Goal: Task Accomplishment & Management: Use online tool/utility

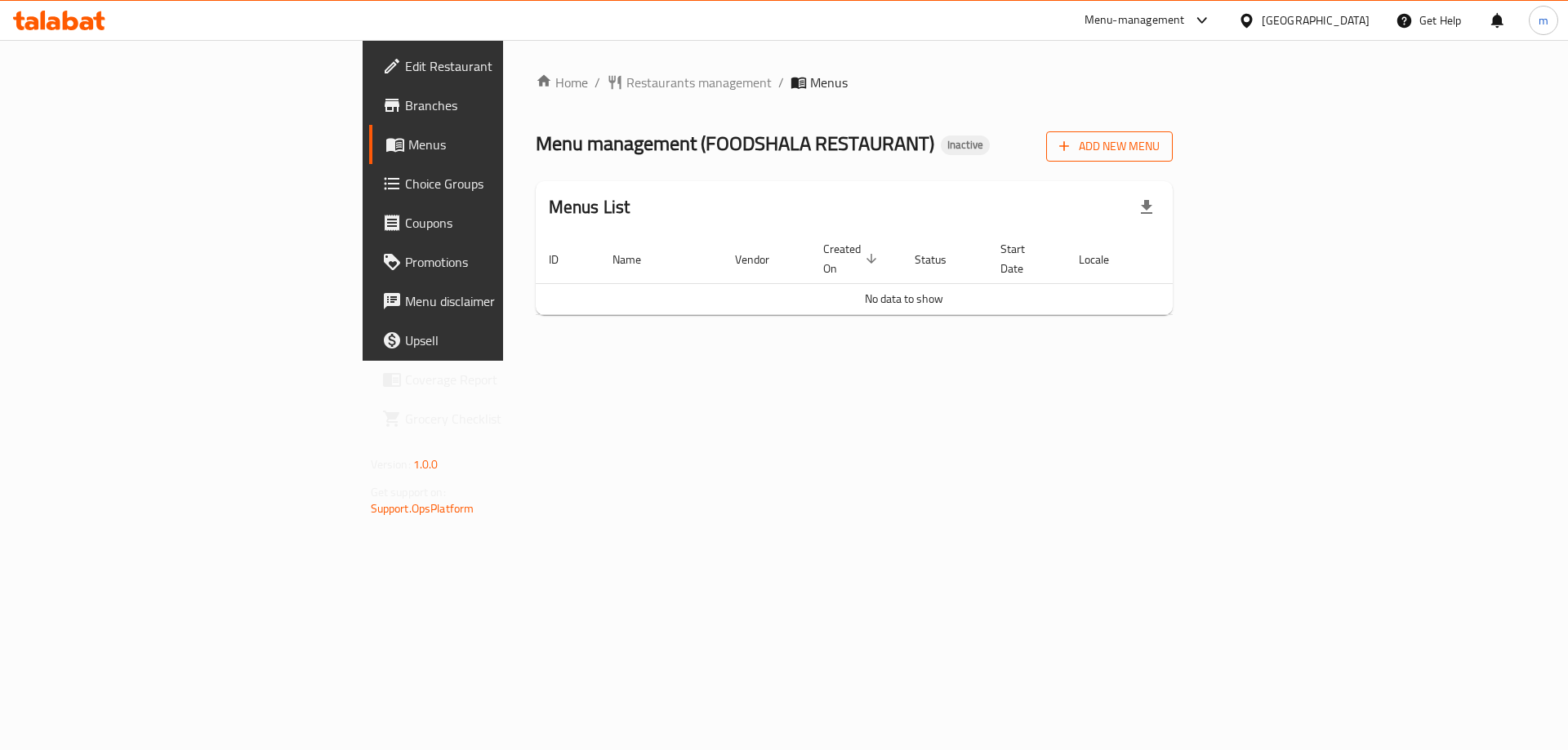
click at [1159, 152] on span "Add New Menu" at bounding box center [1110, 146] width 101 height 21
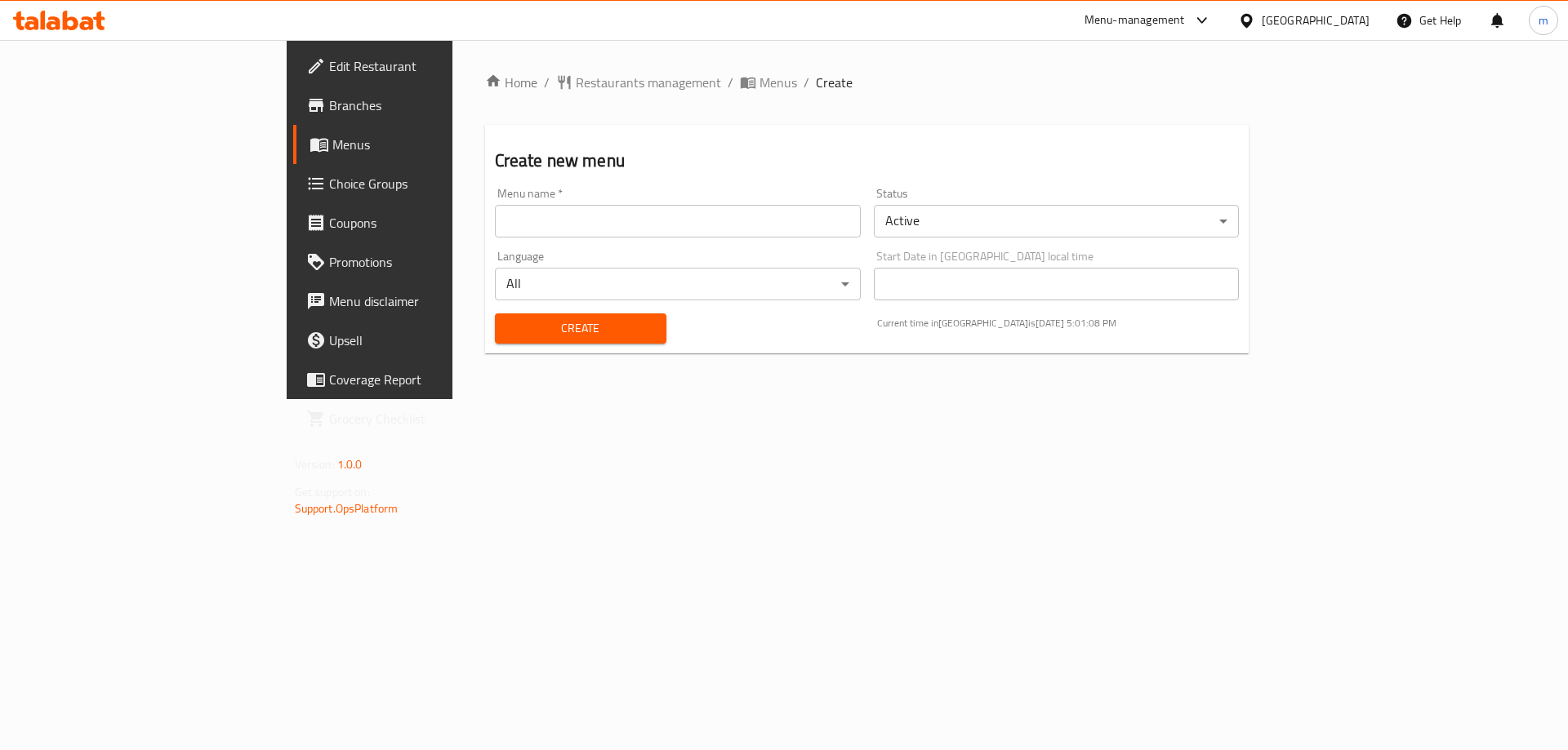
click at [698, 227] on input "text" at bounding box center [678, 222] width 366 height 33
type input "1"
type input "[DATE]"
click at [495, 313] on button "Create" at bounding box center [580, 328] width 171 height 30
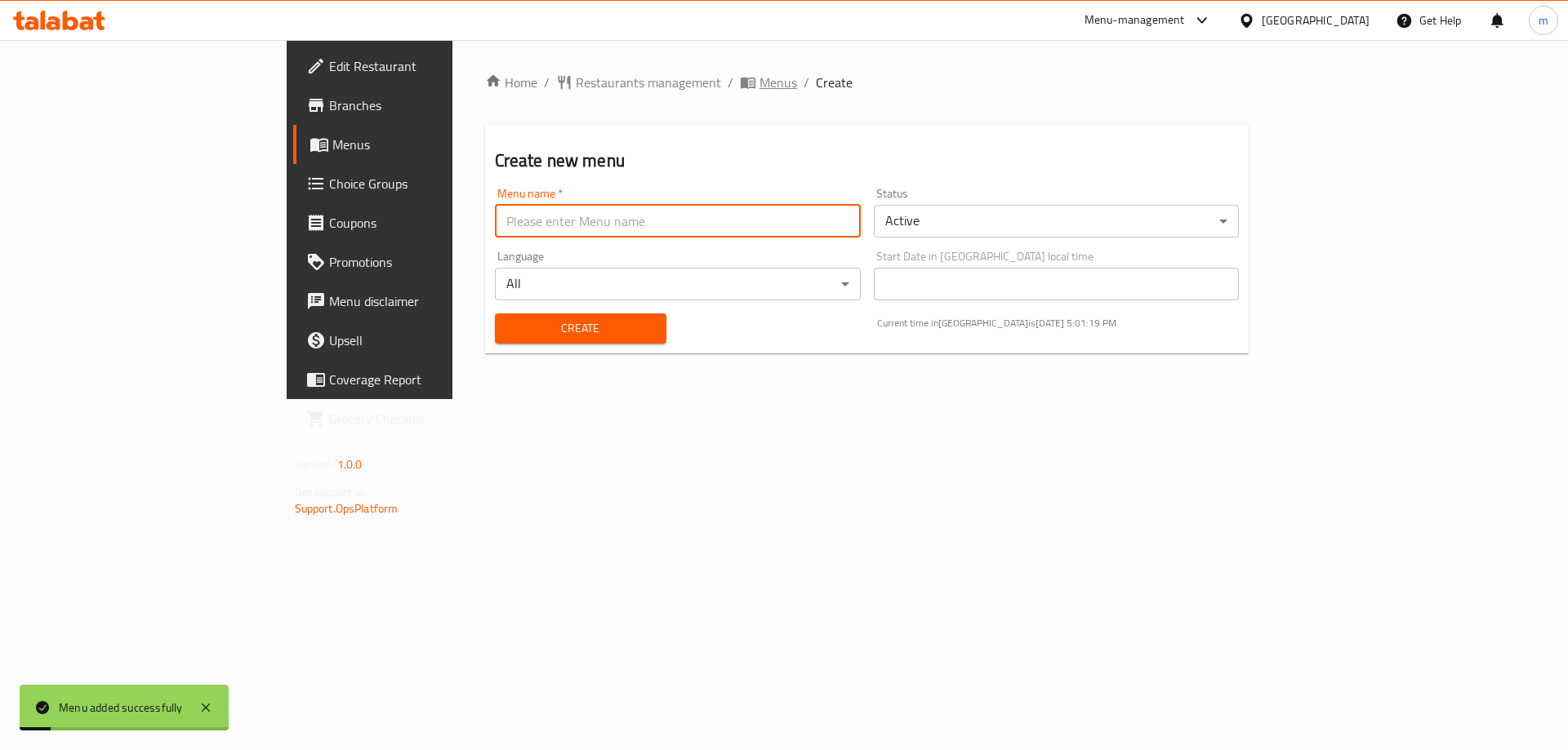
click at [739, 87] on icon "breadcrumb" at bounding box center [747, 83] width 15 height 12
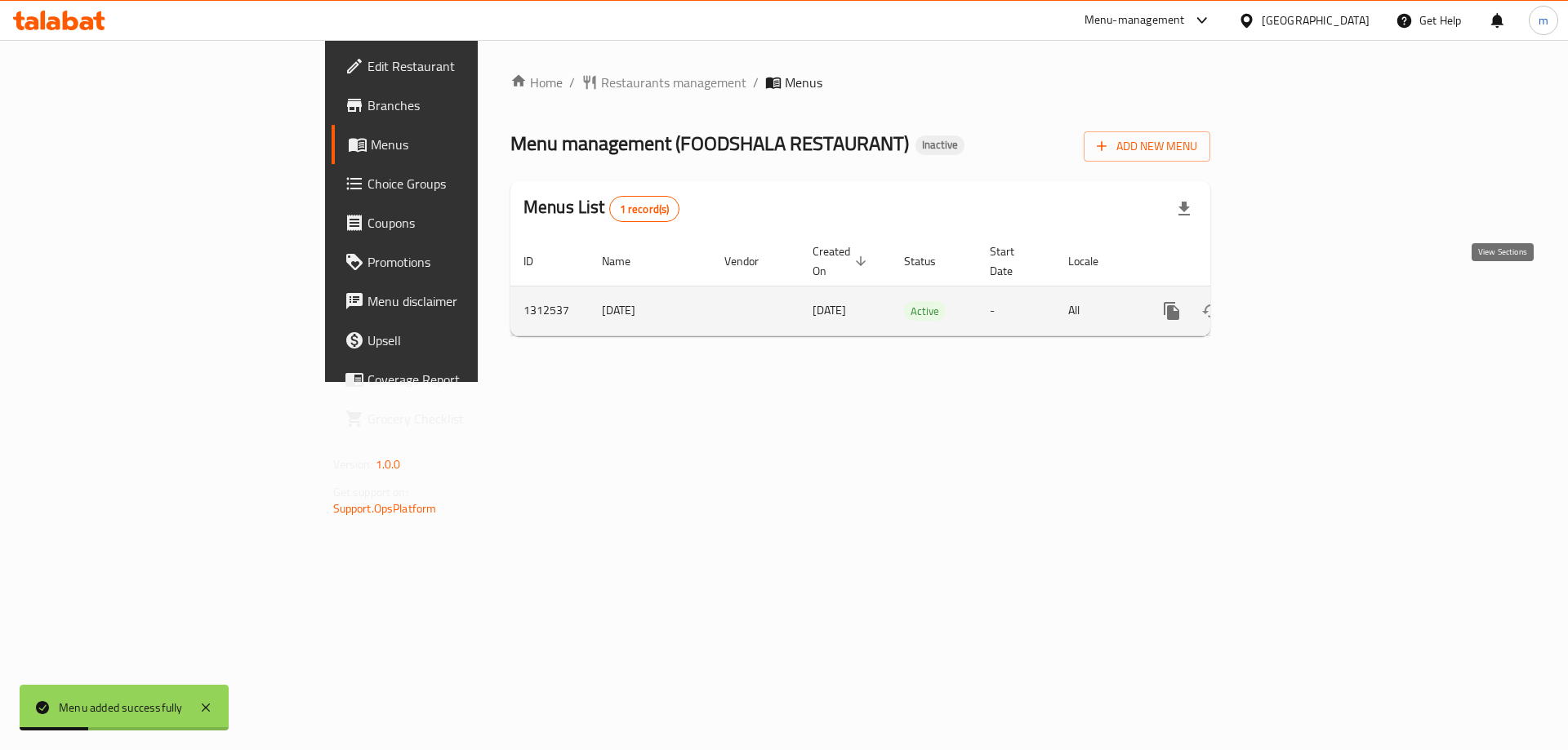
click at [1299, 301] on icon "enhanced table" at bounding box center [1289, 311] width 20 height 20
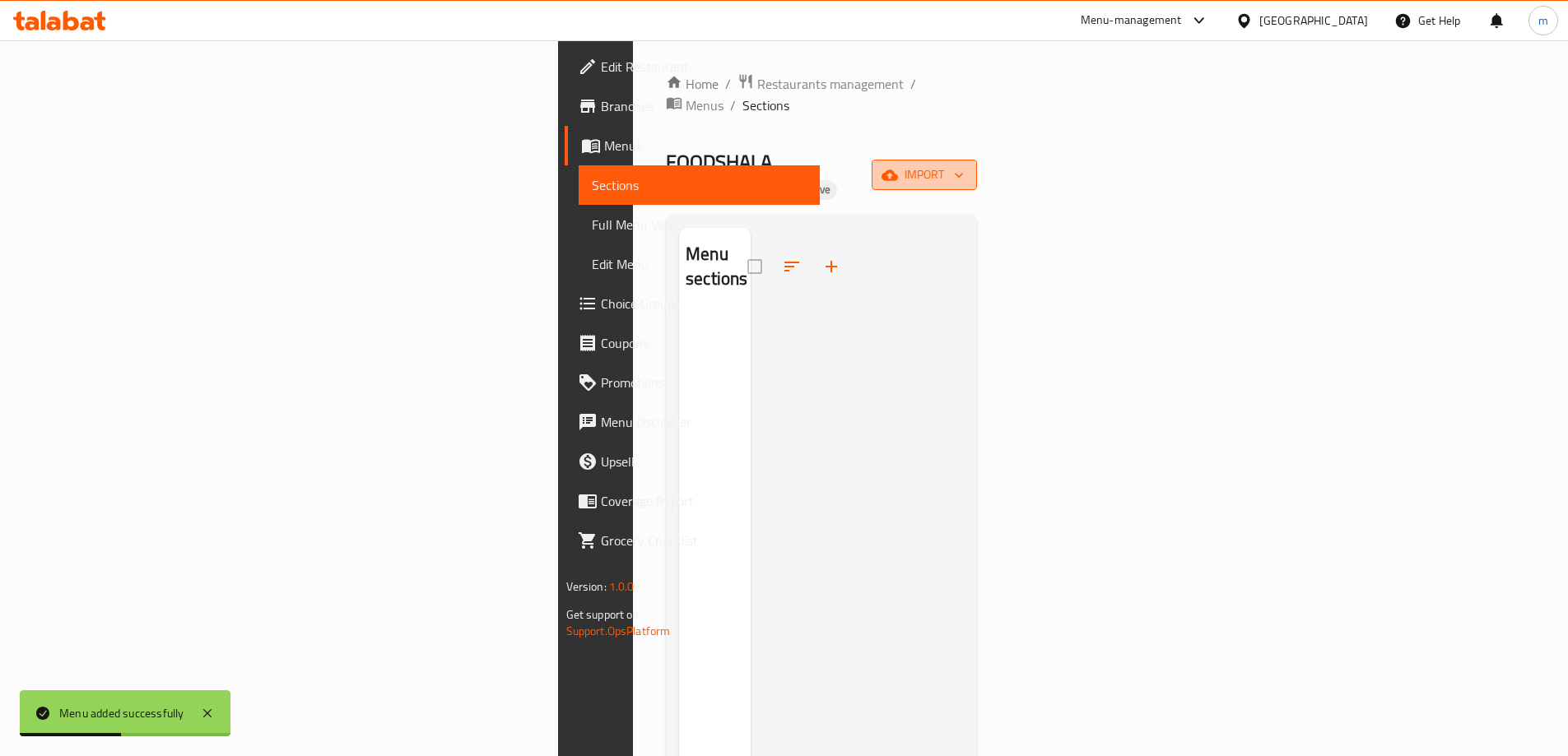
click at [964, 164] on span "import" at bounding box center [924, 174] width 79 height 21
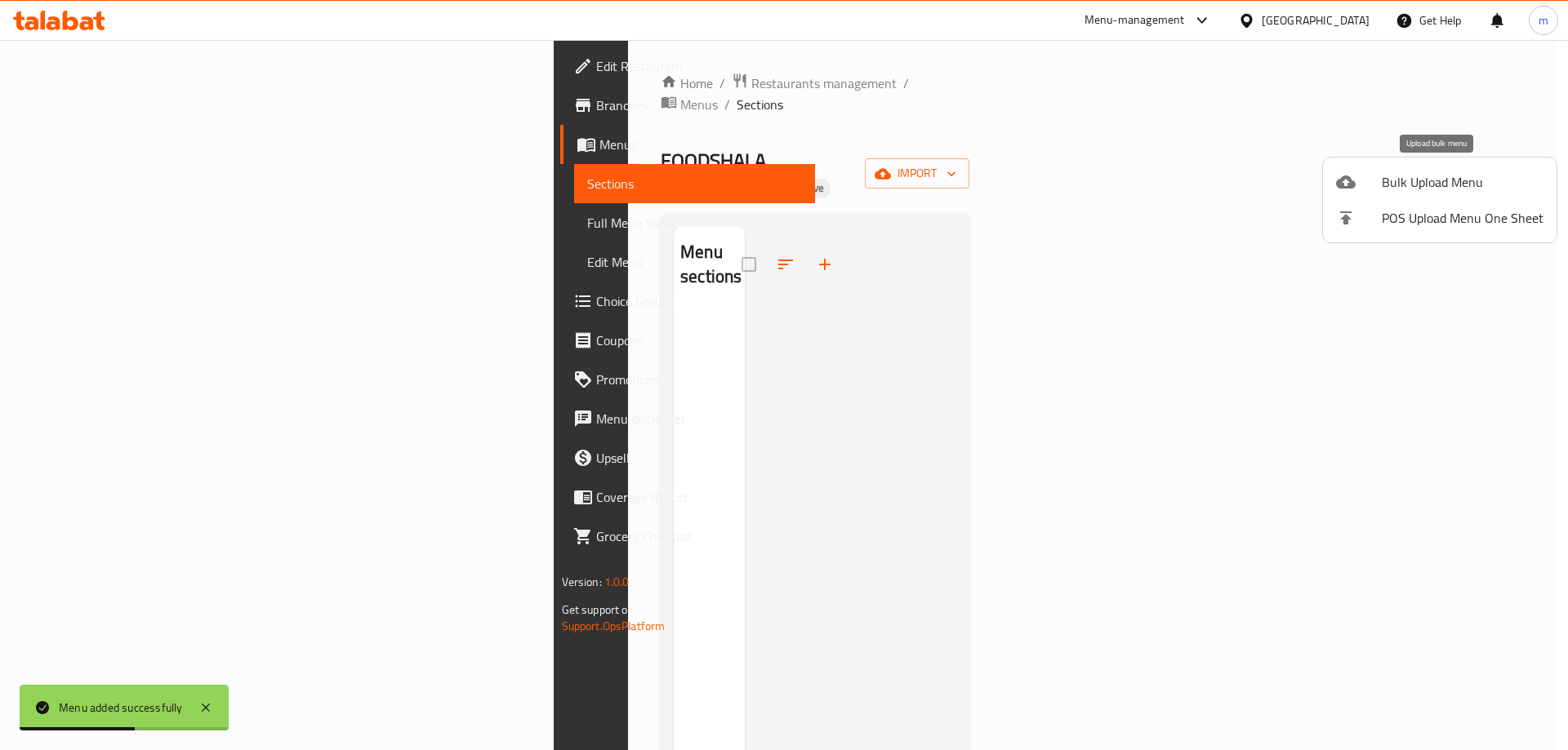
click at [1394, 183] on span "Bulk Upload Menu" at bounding box center [1462, 182] width 162 height 20
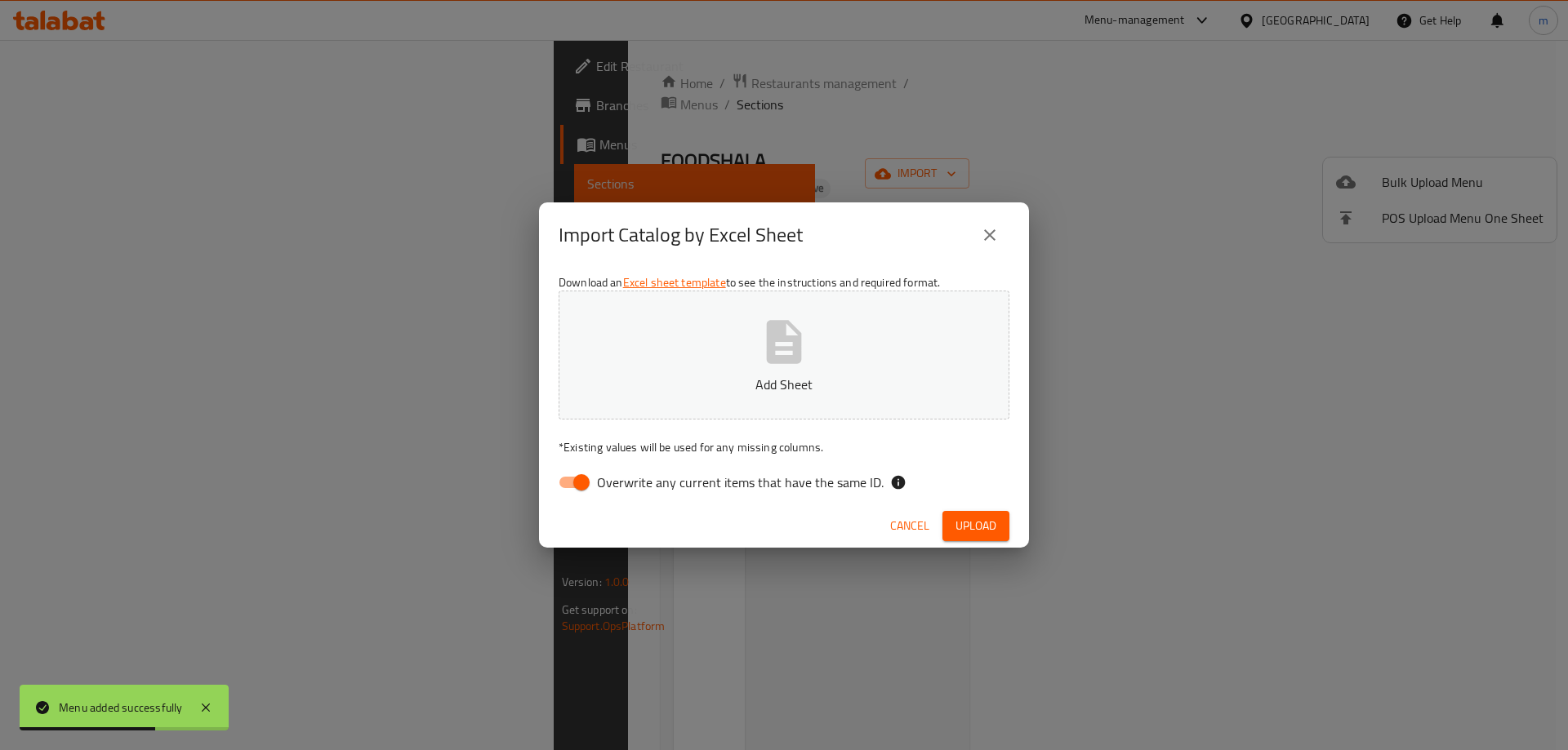
click at [595, 496] on input "Overwrite any current items that have the same ID." at bounding box center [581, 483] width 93 height 31
checkbox input "false"
click at [737, 375] on p "Add Sheet" at bounding box center [783, 385] width 400 height 20
click at [991, 537] on button "Upload" at bounding box center [975, 526] width 67 height 30
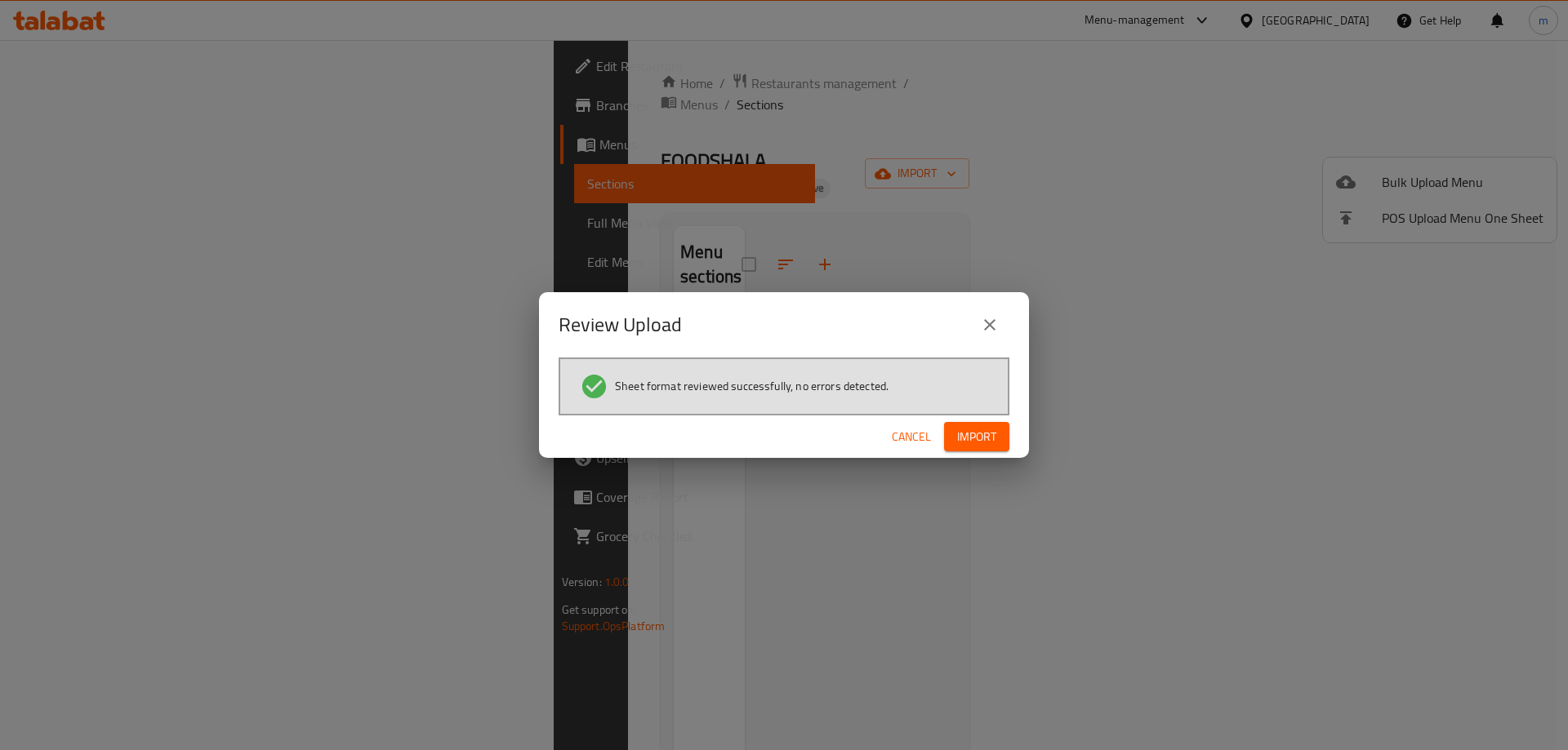
click at [971, 433] on span "Import" at bounding box center [977, 437] width 40 height 21
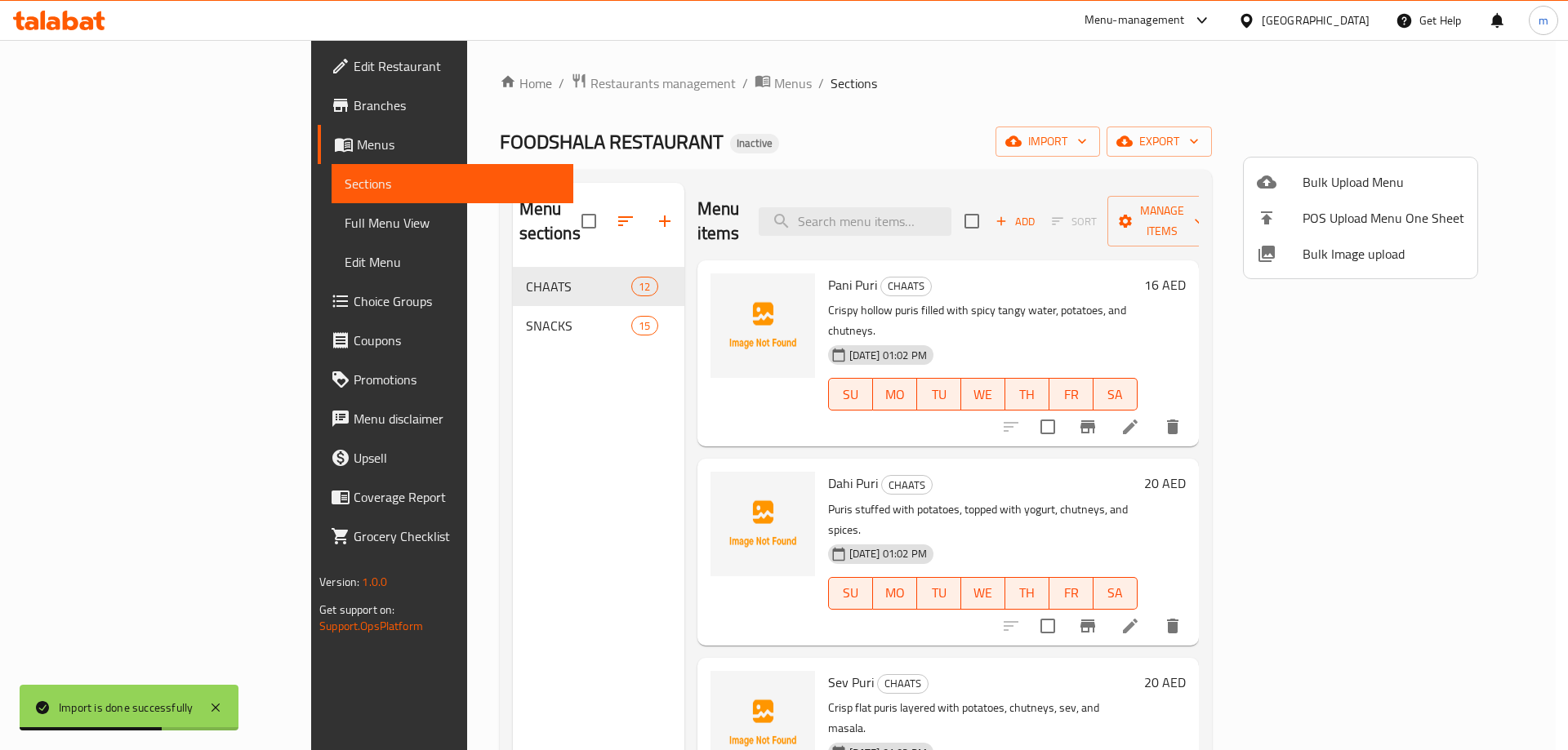
click at [1025, 137] on div at bounding box center [784, 375] width 1568 height 750
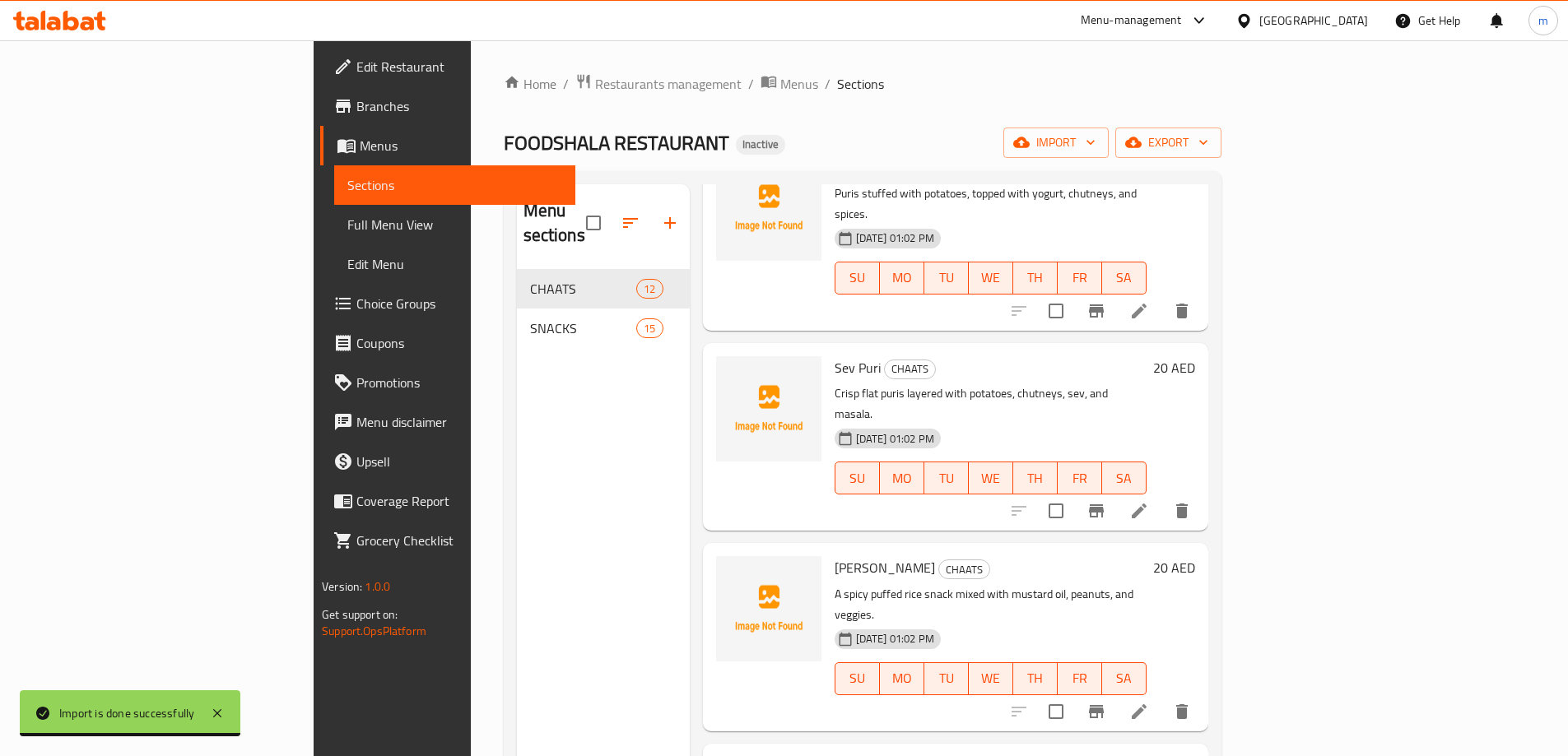
scroll to position [329, 0]
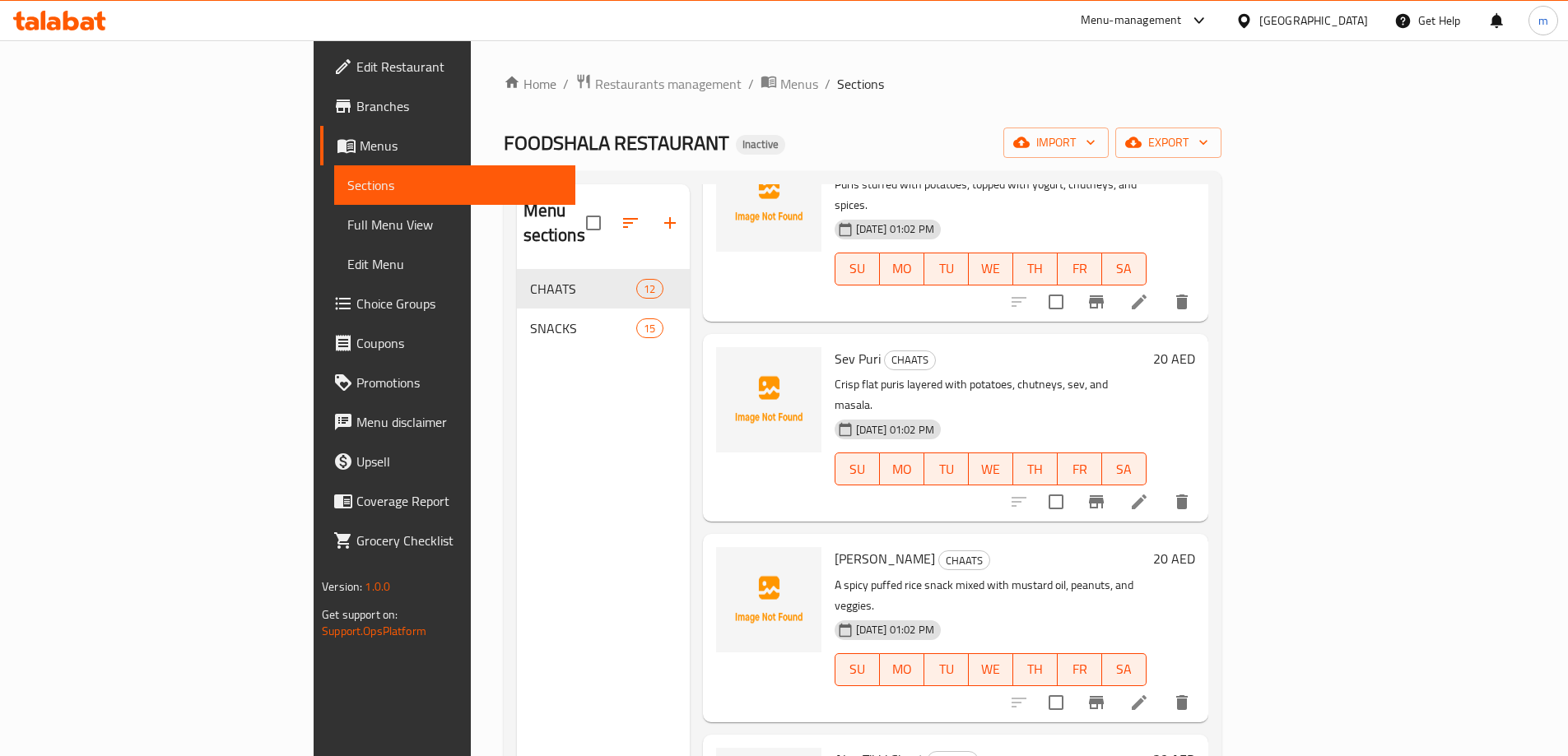
click at [347, 223] on span "Full Menu View" at bounding box center [455, 225] width 215 height 20
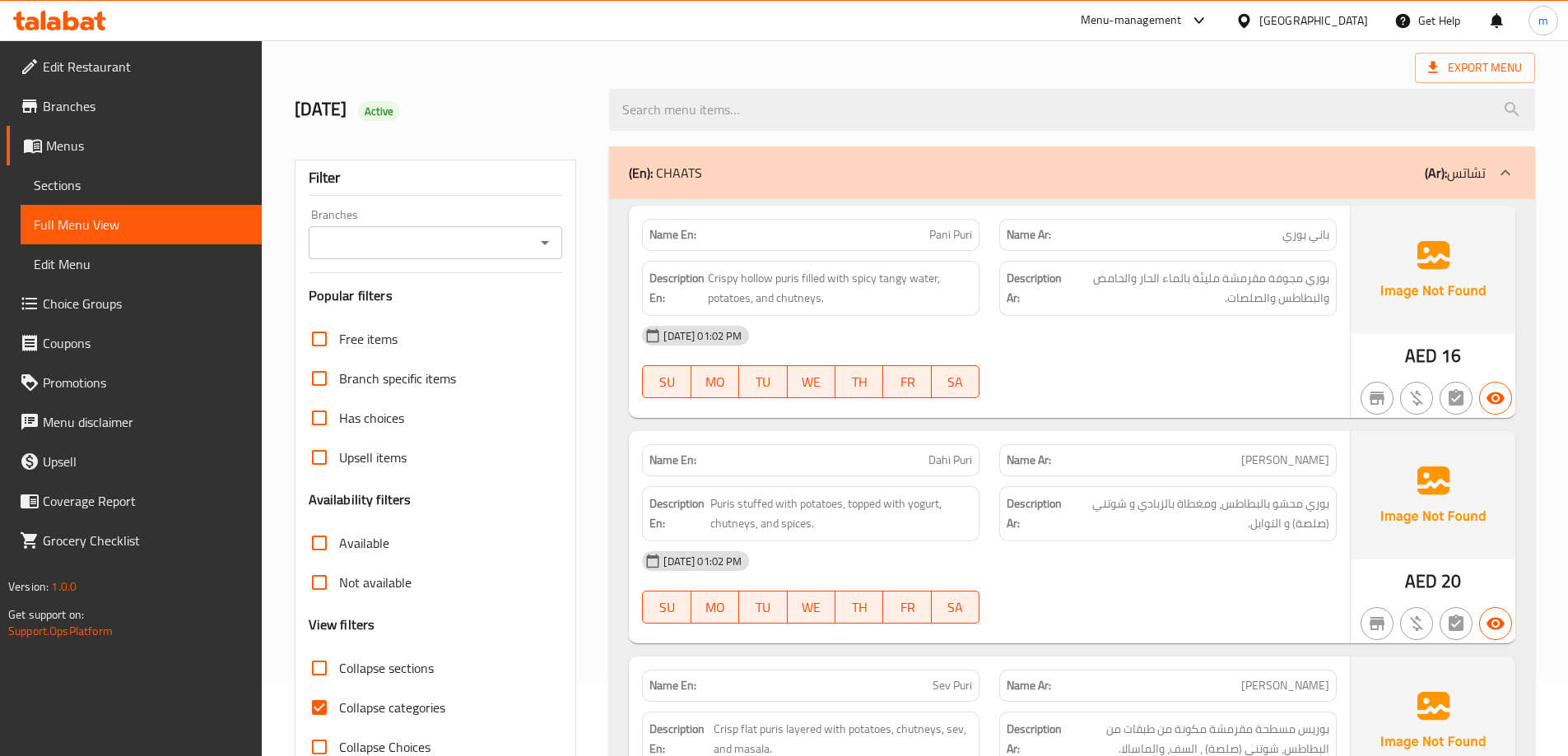
scroll to position [164, 0]
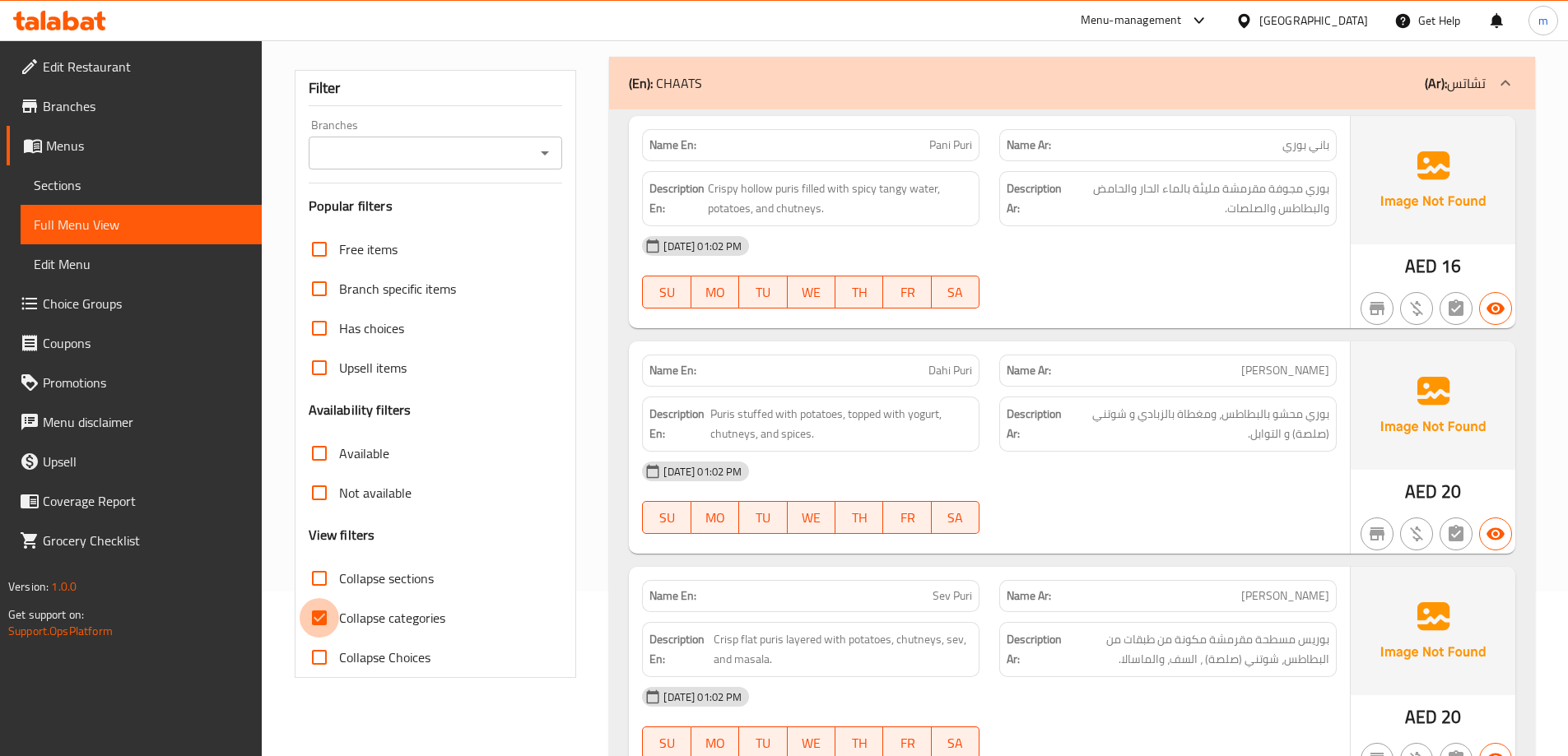
click at [332, 621] on input "Collapse categories" at bounding box center [320, 618] width 40 height 40
checkbox input "false"
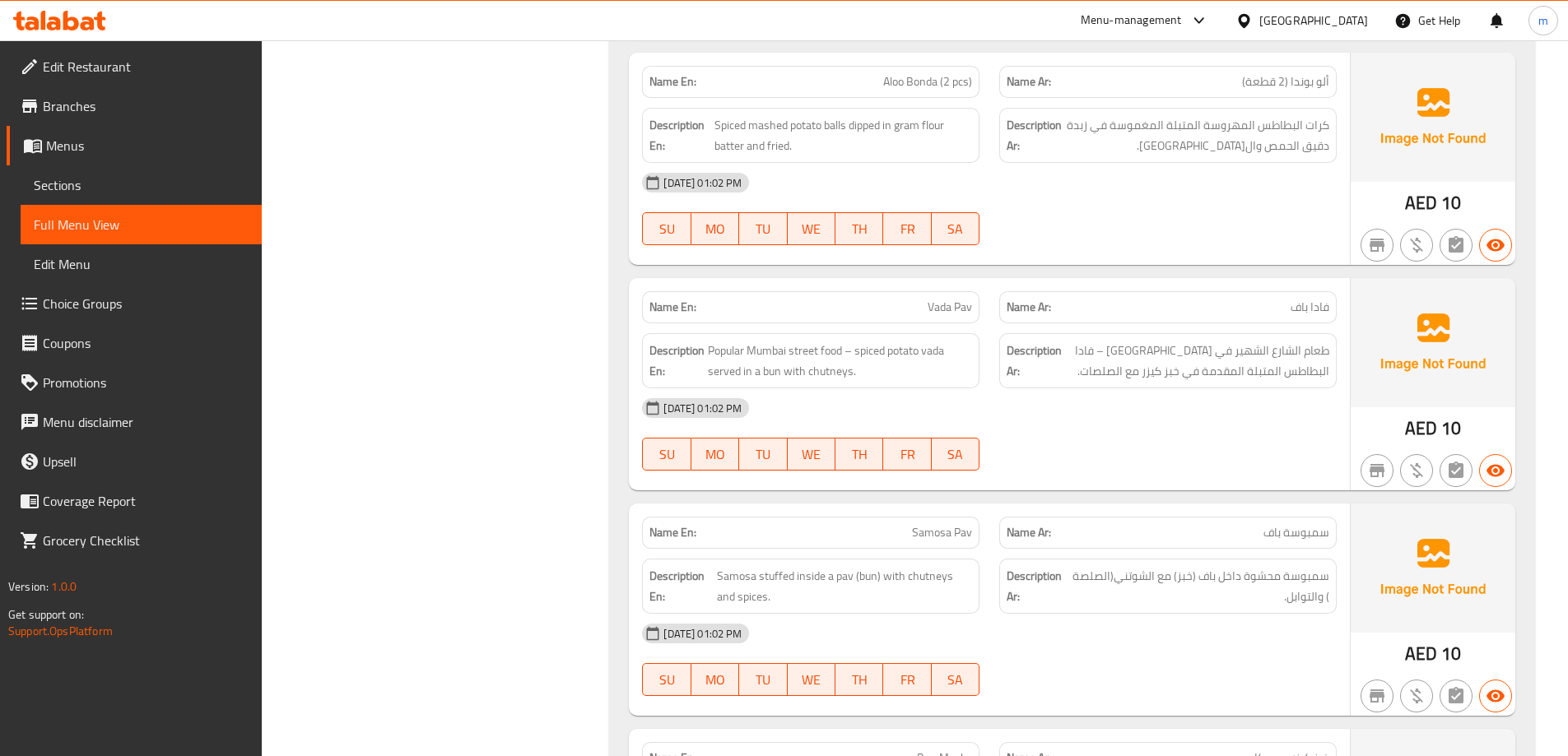
scroll to position [3893, 0]
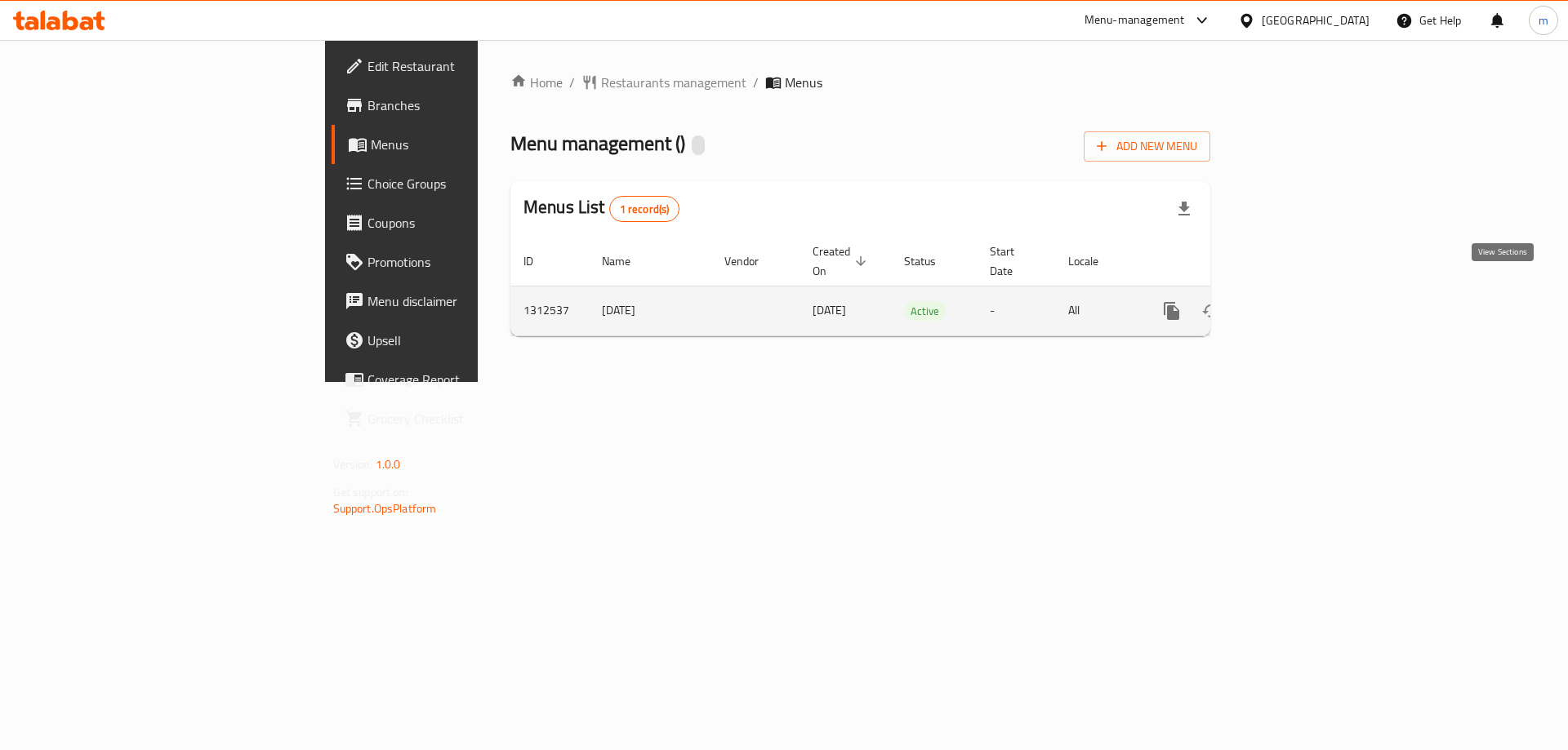
click at [1297, 303] on icon "enhanced table" at bounding box center [1289, 311] width 15 height 15
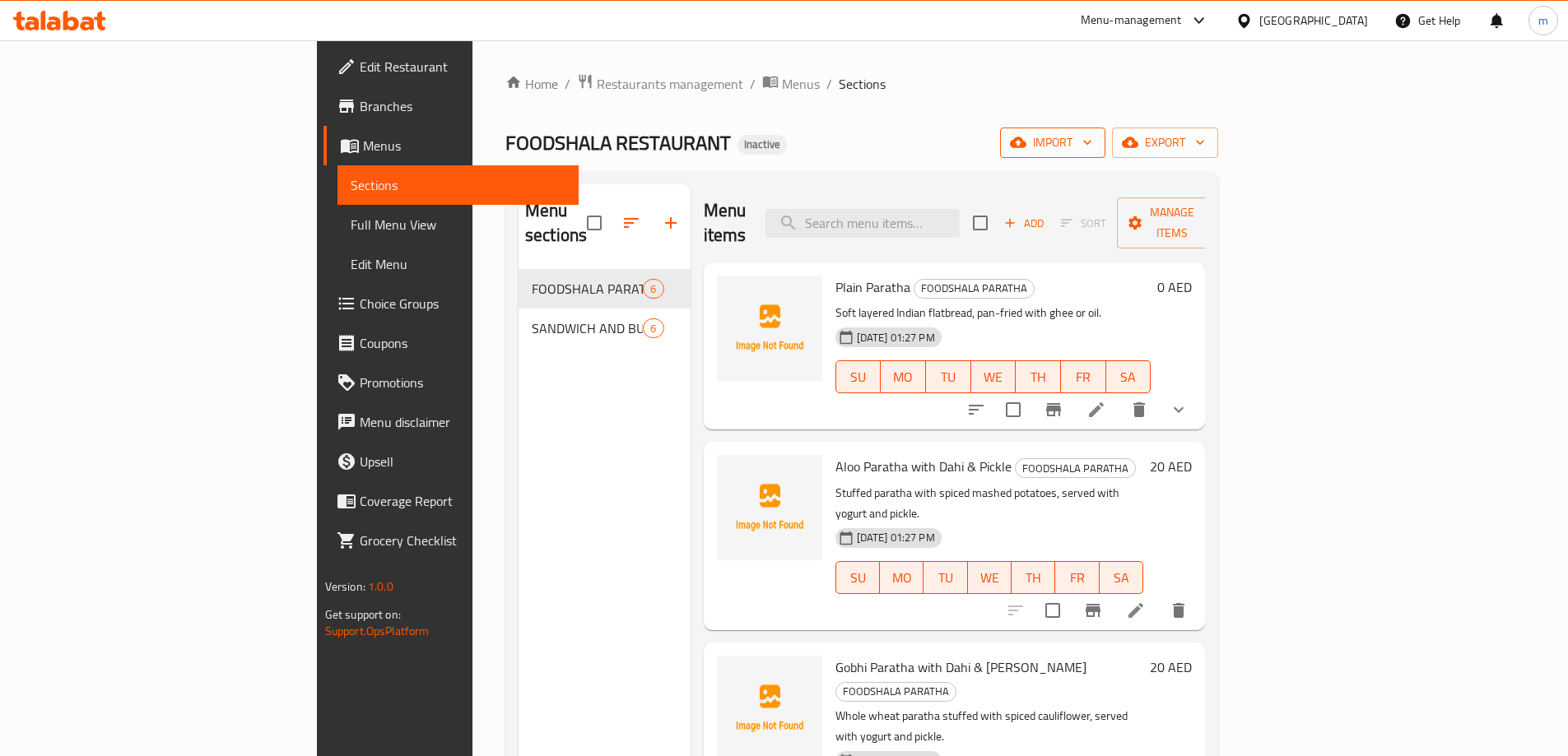
click at [1095, 135] on icon "button" at bounding box center [1088, 142] width 17 height 17
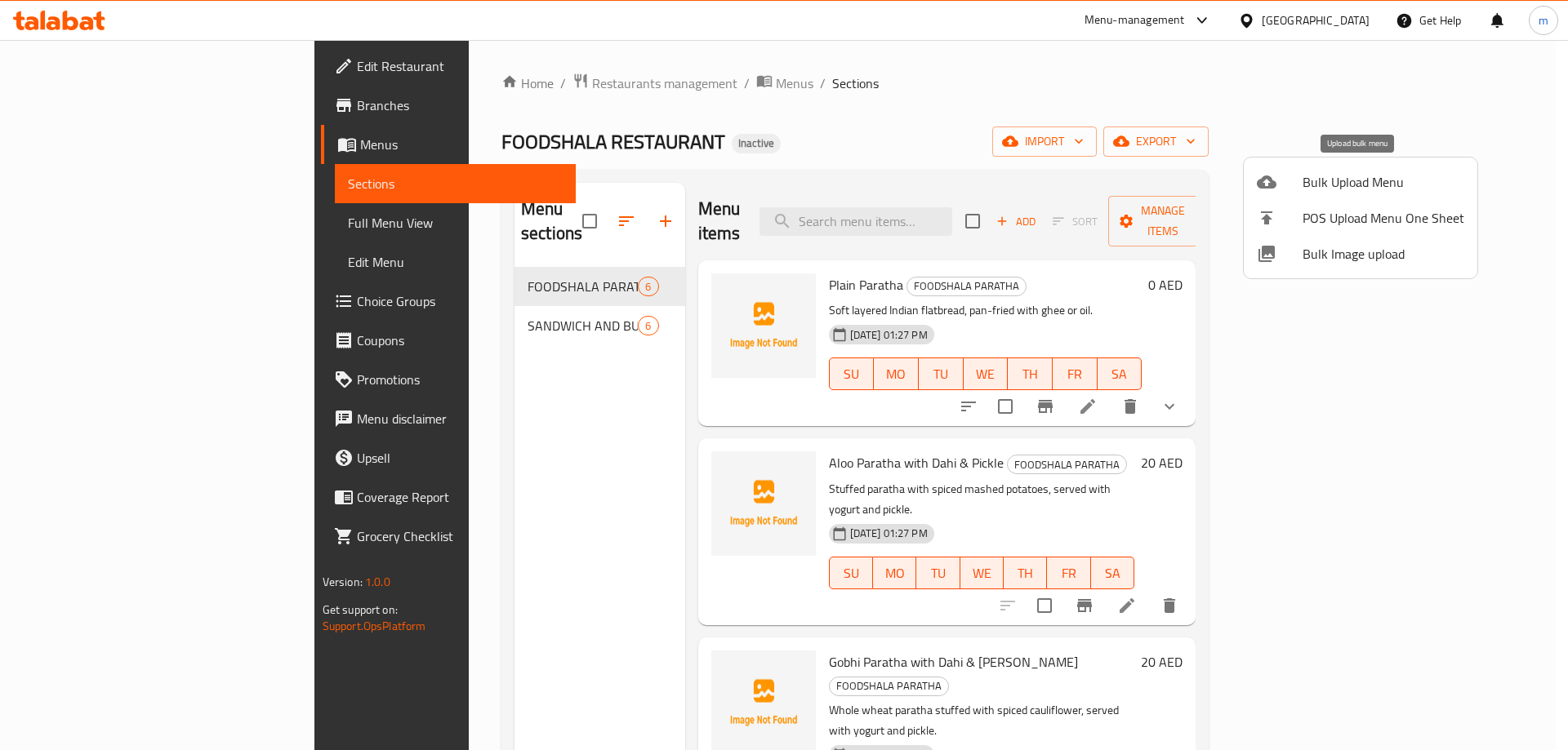
click at [1339, 172] on span "Bulk Upload Menu" at bounding box center [1383, 182] width 162 height 20
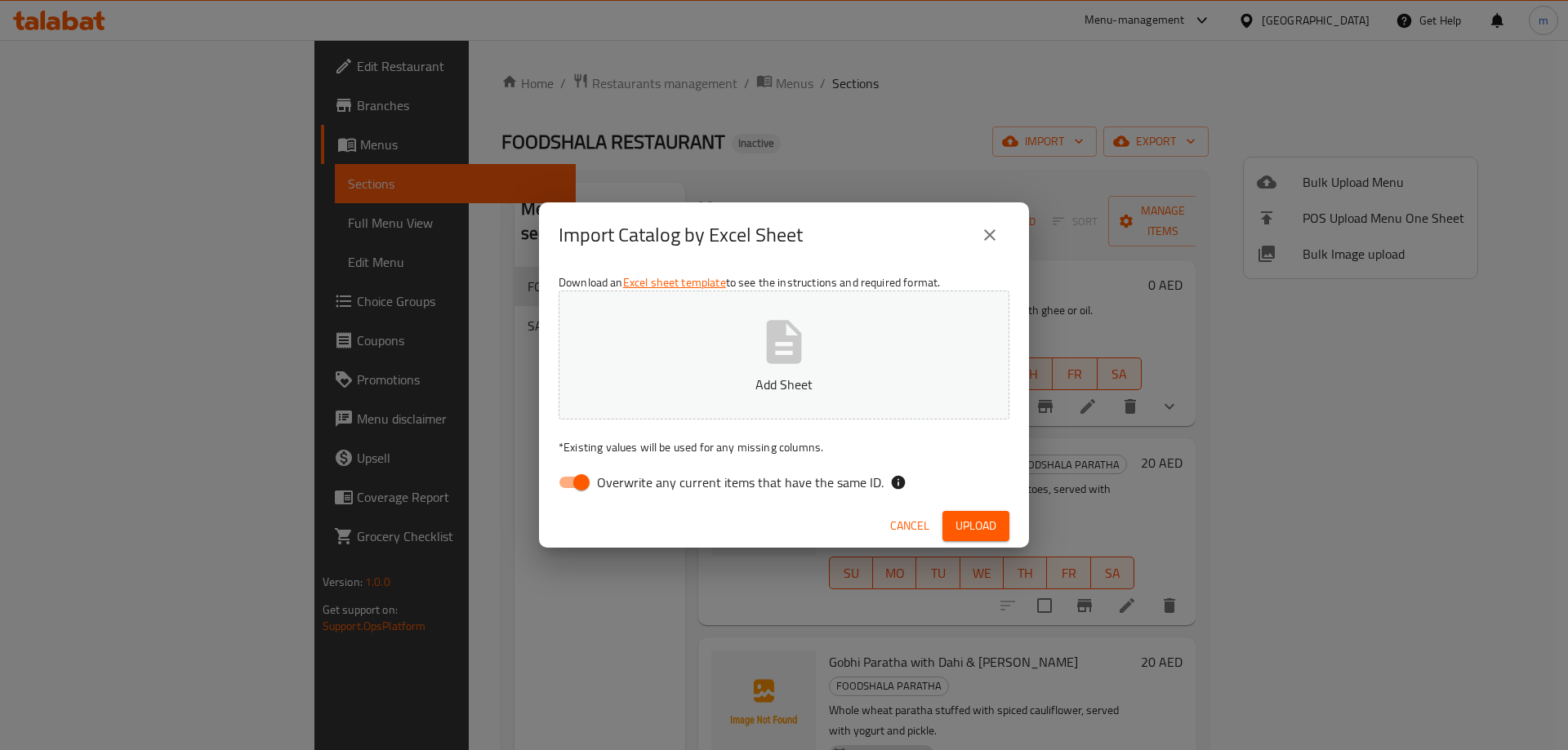
click at [585, 480] on input "Overwrite any current items that have the same ID." at bounding box center [581, 483] width 93 height 31
checkbox input "false"
click at [680, 392] on p "Add Sheet" at bounding box center [783, 385] width 400 height 20
click at [979, 521] on span "Upload" at bounding box center [976, 526] width 41 height 21
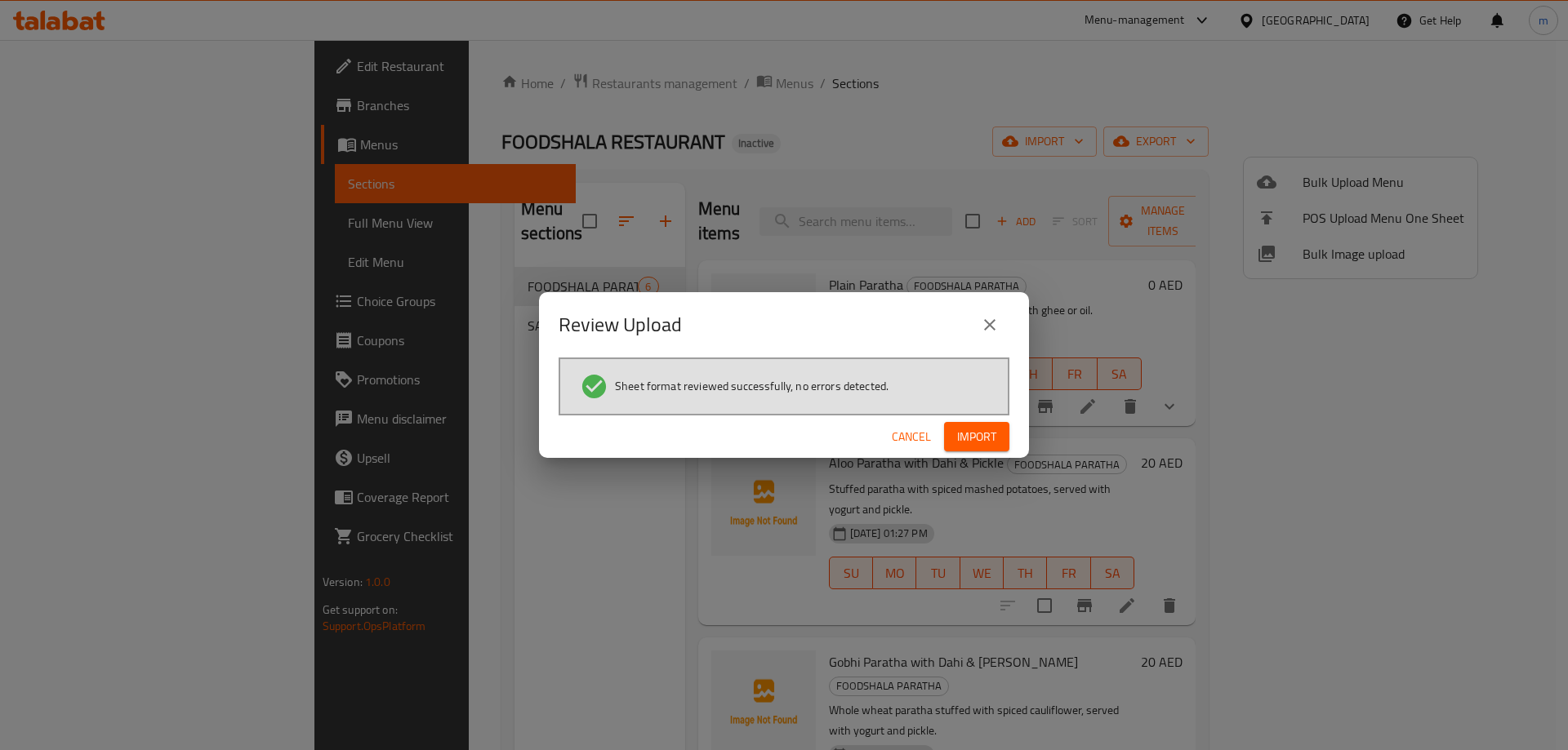
click at [964, 437] on span "Import" at bounding box center [977, 437] width 40 height 21
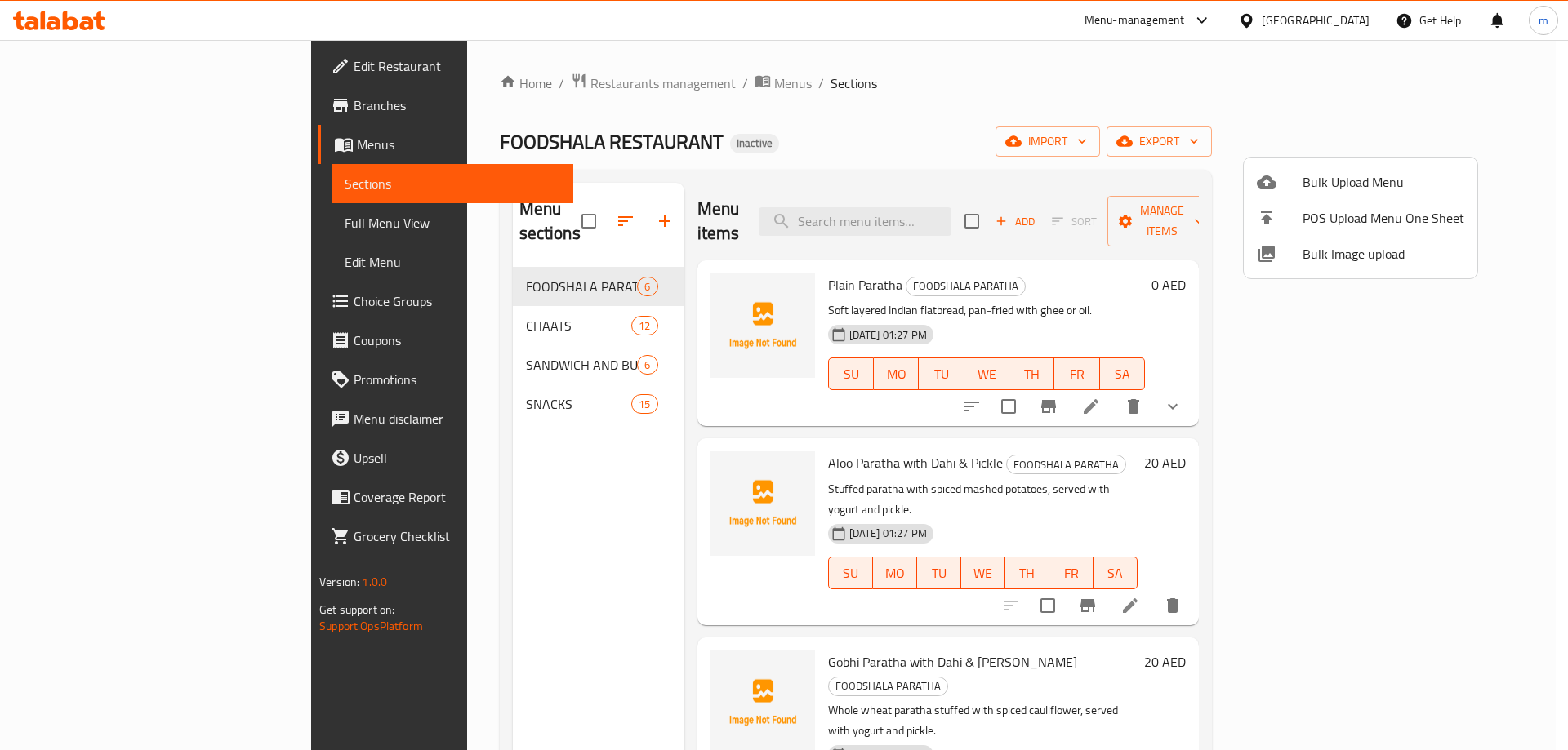
click at [1045, 84] on div at bounding box center [784, 375] width 1568 height 750
